Goal: Navigation & Orientation: Find specific page/section

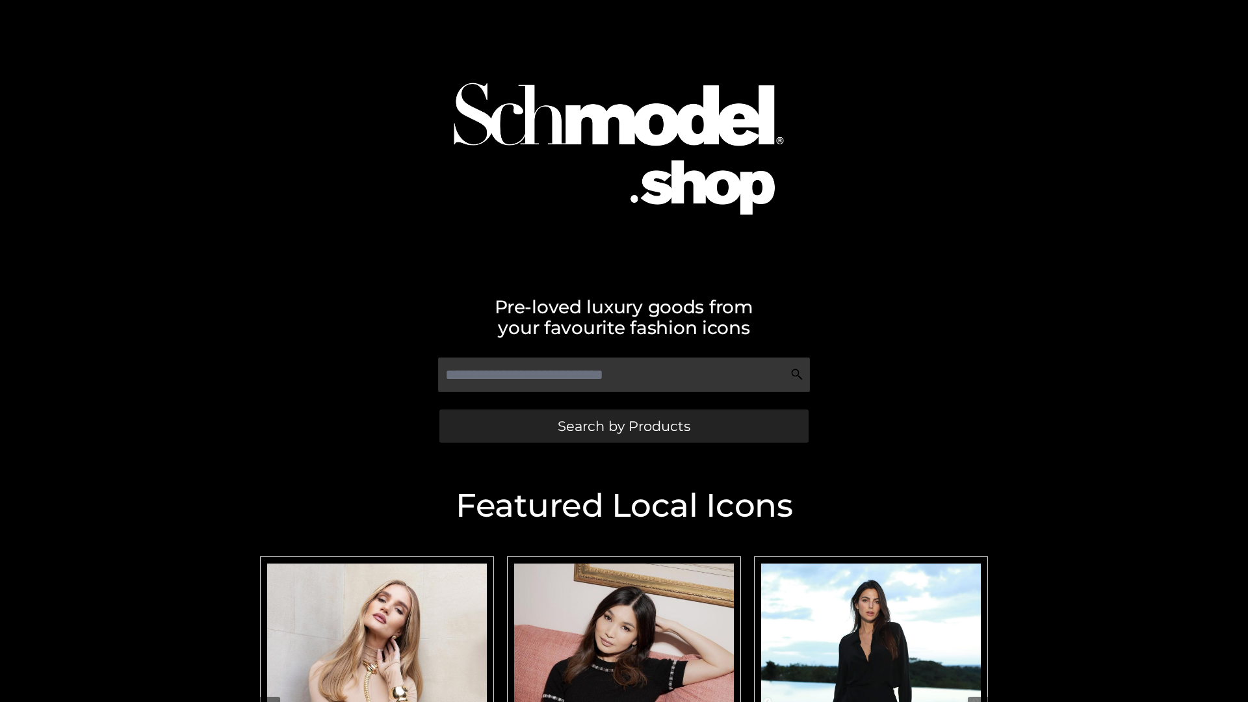
click at [624, 426] on span "Search by Products" at bounding box center [624, 426] width 133 height 14
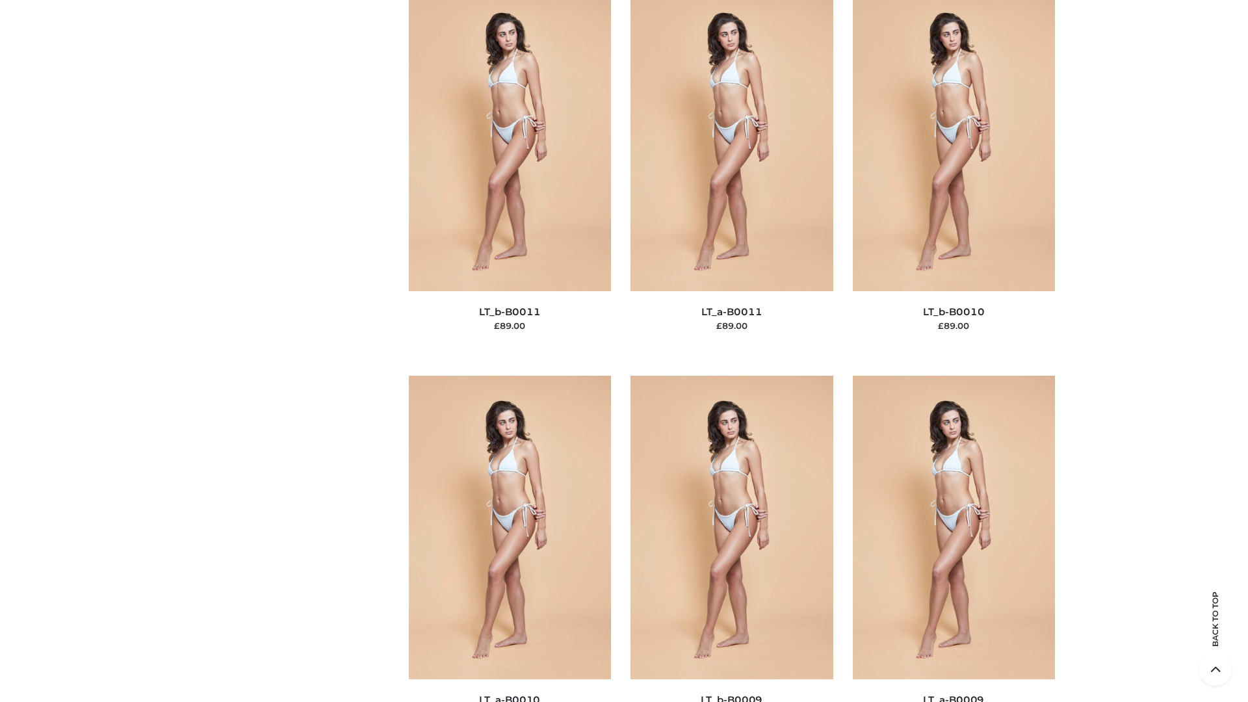
scroll to position [5840, 0]
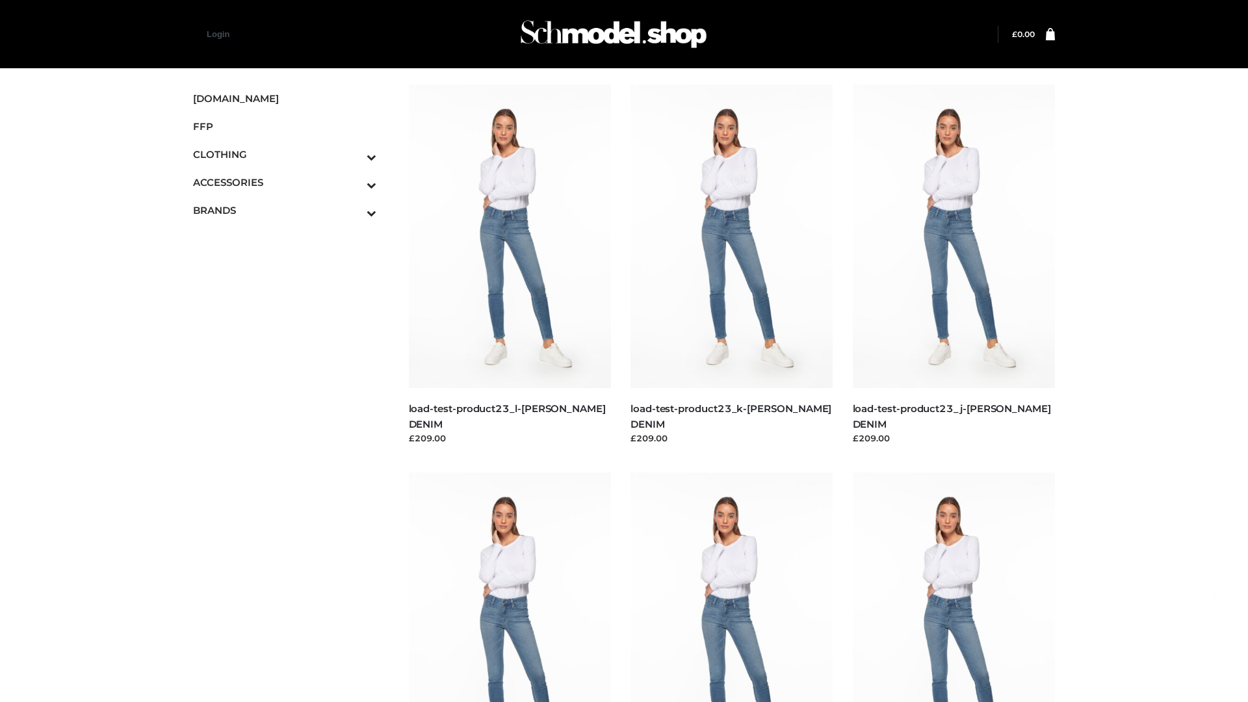
scroll to position [1140, 0]
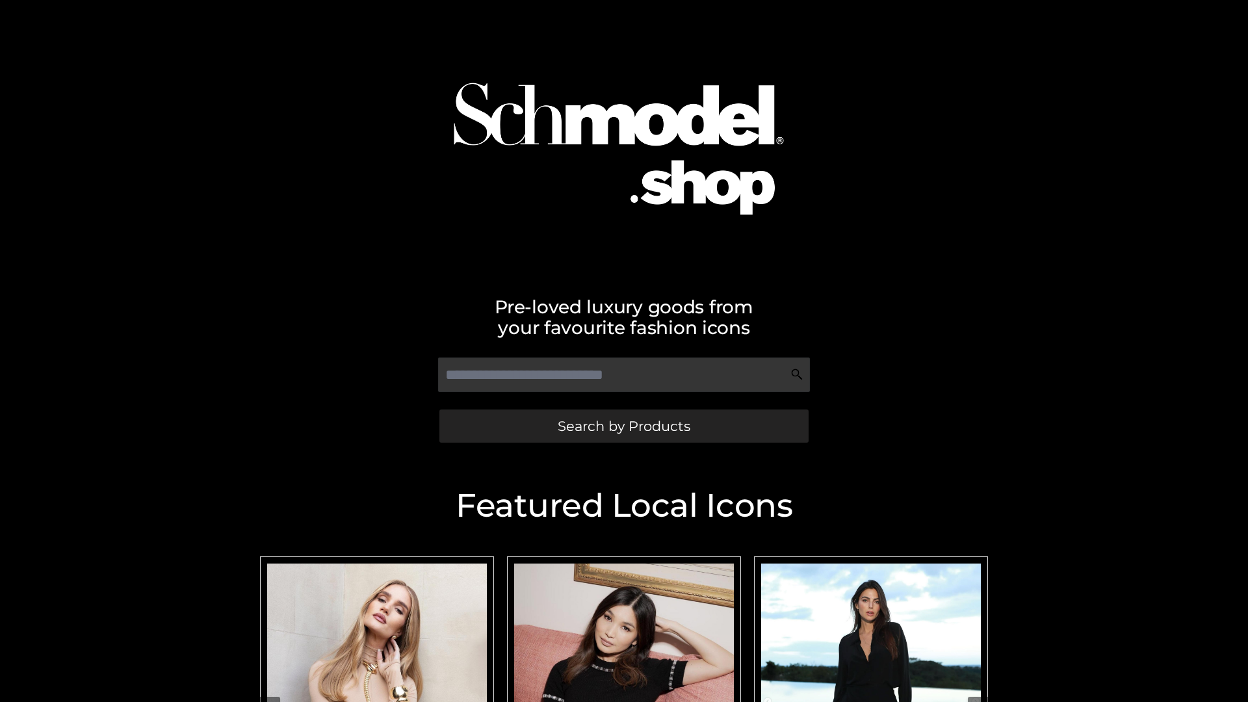
click at [624, 426] on span "Search by Products" at bounding box center [624, 426] width 133 height 14
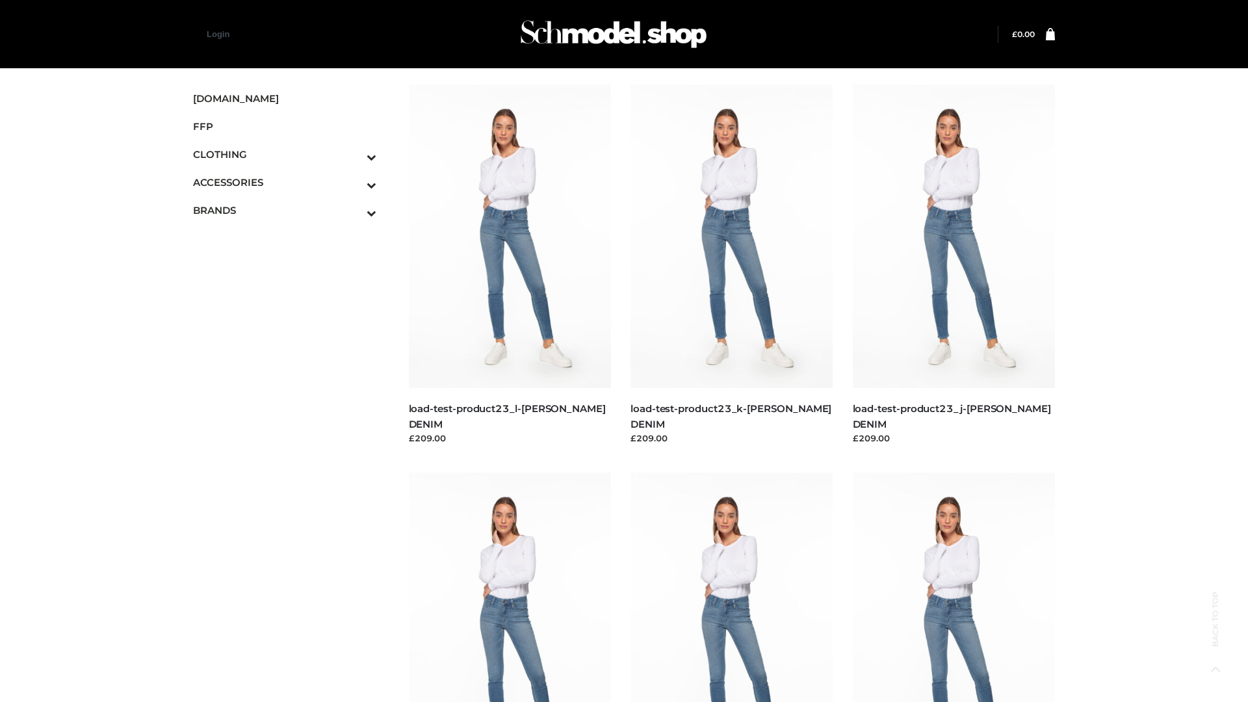
scroll to position [1140, 0]
